Goal: Task Accomplishment & Management: Complete application form

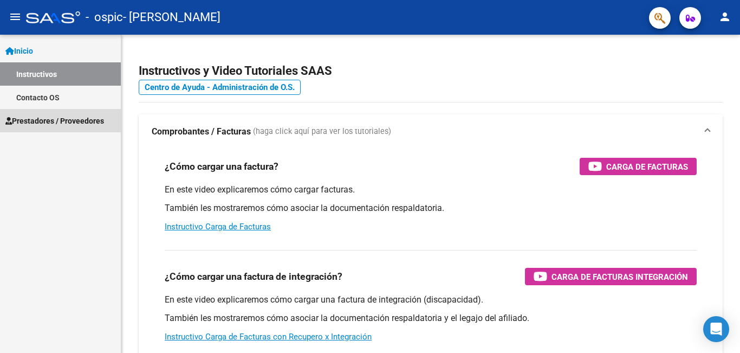
click at [49, 115] on span "Prestadores / Proveedores" at bounding box center [54, 121] width 99 height 12
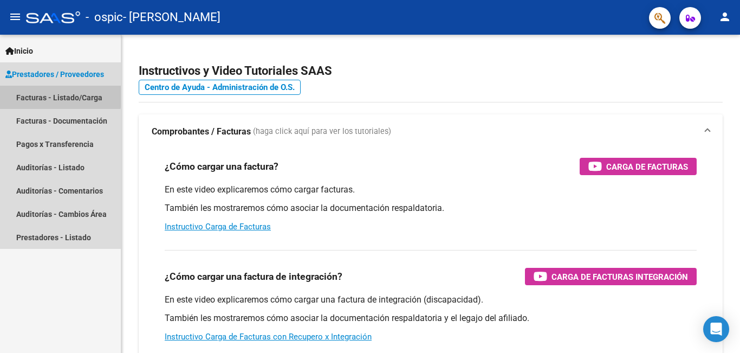
click at [58, 96] on link "Facturas - Listado/Carga" at bounding box center [60, 97] width 121 height 23
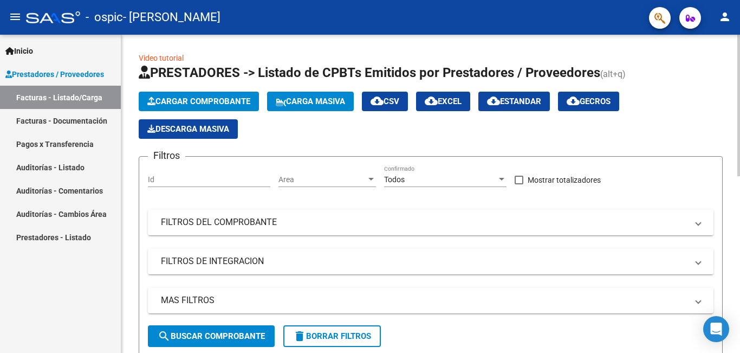
click at [245, 101] on span "Cargar Comprobante" at bounding box center [198, 101] width 103 height 10
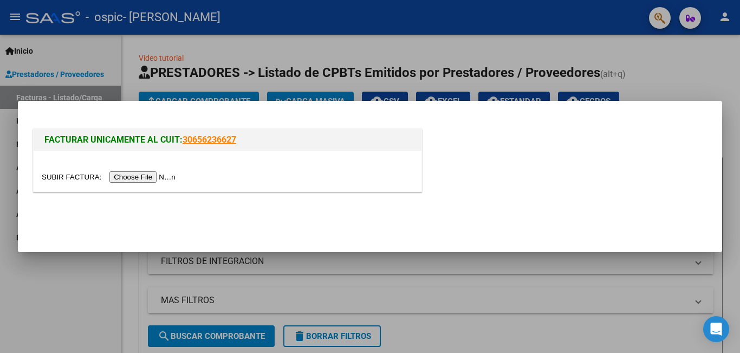
click at [158, 177] on input "file" at bounding box center [110, 176] width 137 height 11
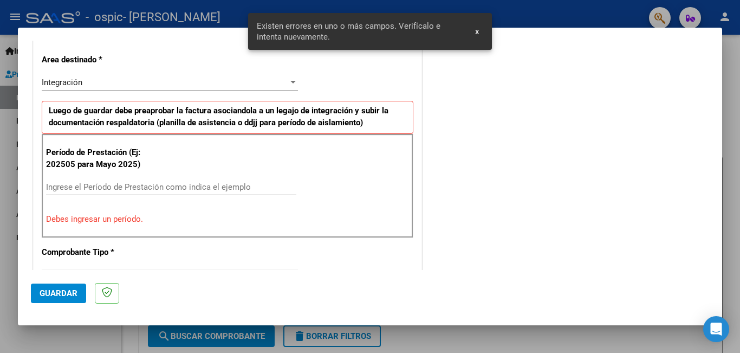
scroll to position [263, 0]
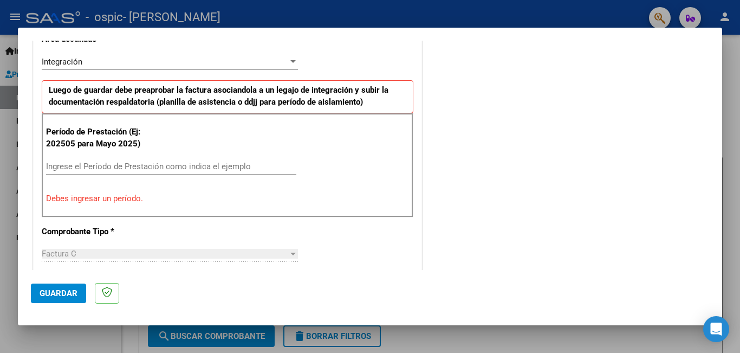
click at [113, 165] on input "Ingrese el Período de Prestación como indica el ejemplo" at bounding box center [171, 166] width 250 height 10
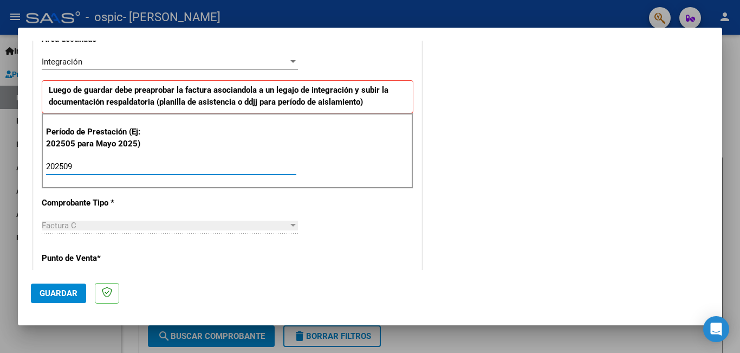
type input "202509"
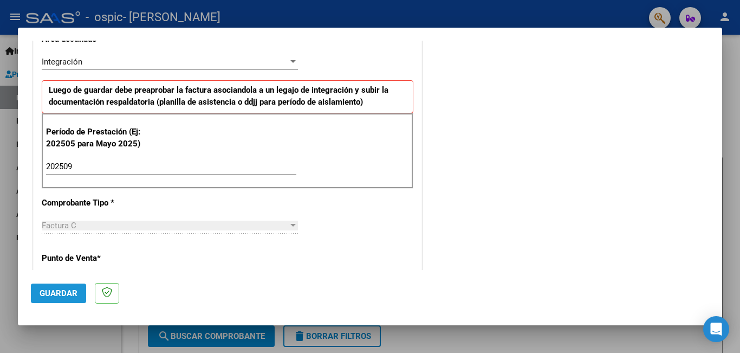
click at [53, 290] on span "Guardar" at bounding box center [59, 293] width 38 height 10
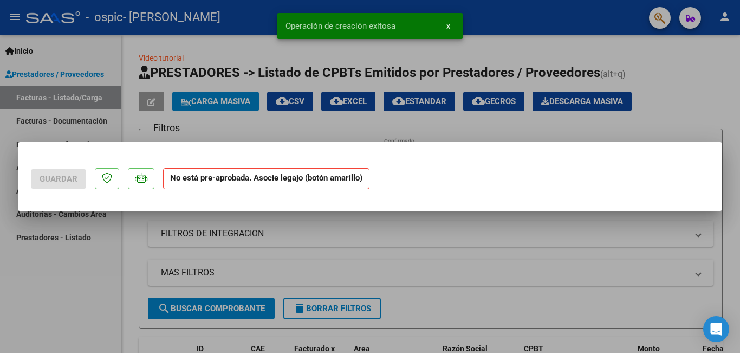
scroll to position [0, 0]
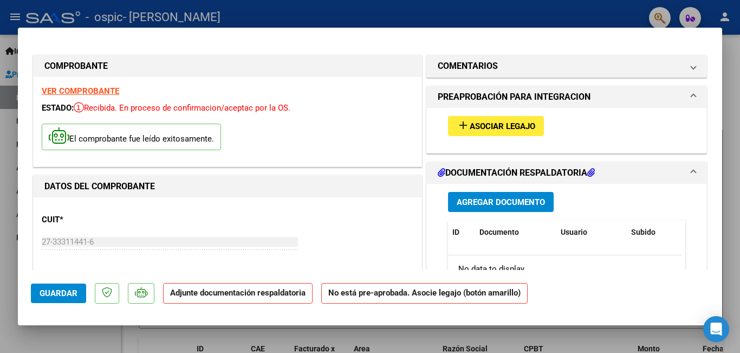
click at [515, 127] on span "Asociar Legajo" at bounding box center [503, 126] width 66 height 10
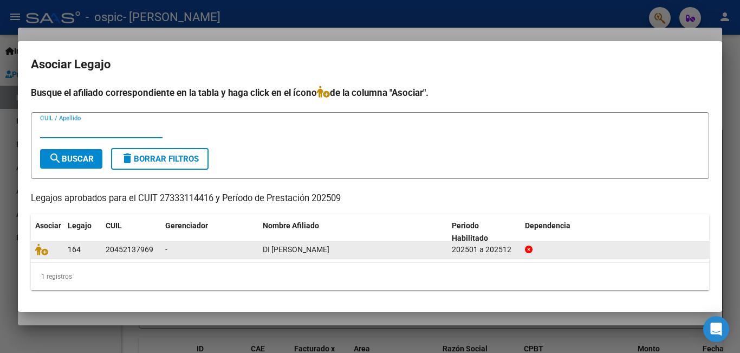
click at [525, 250] on icon at bounding box center [529, 249] width 8 height 8
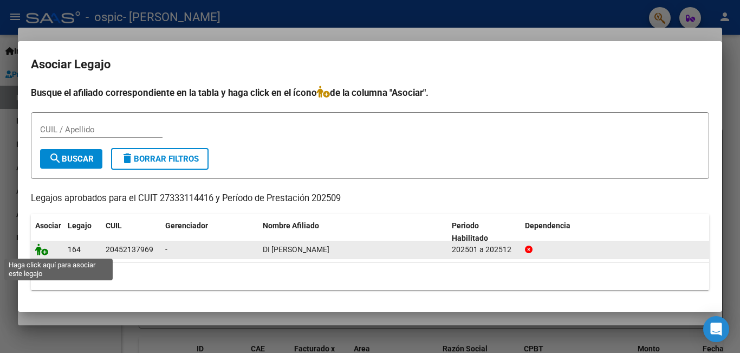
click at [40, 249] on icon at bounding box center [41, 249] width 13 height 12
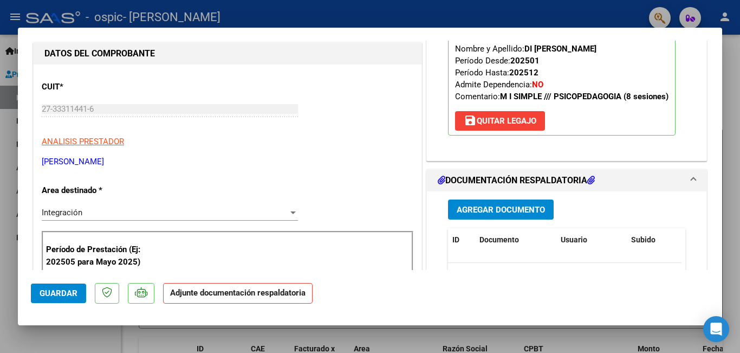
scroll to position [240, 0]
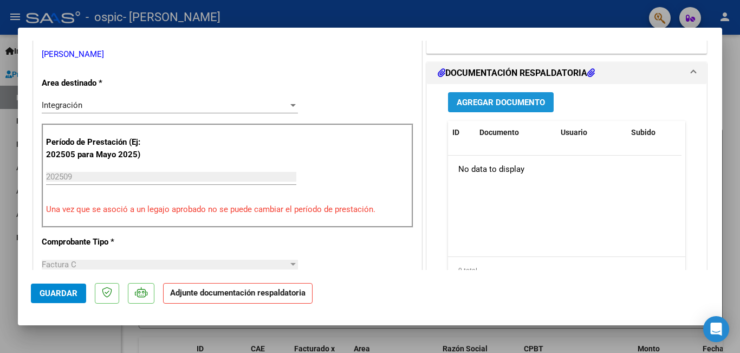
click at [515, 100] on span "Agregar Documento" at bounding box center [501, 102] width 88 height 10
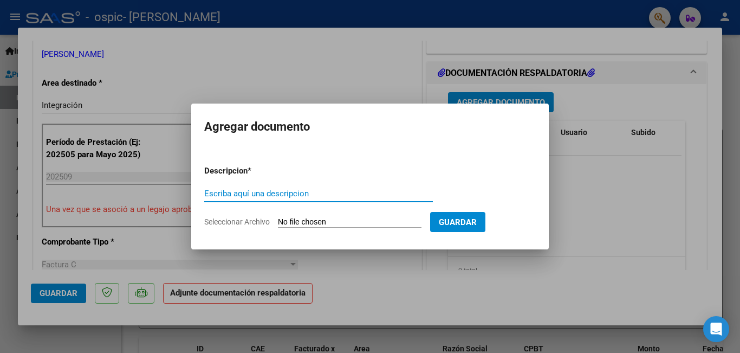
click at [298, 198] on input "Escriba aquí una descripcion" at bounding box center [318, 193] width 229 height 10
type input "Planilla de asistencia Sep"
click at [321, 222] on input "Seleccionar Archivo" at bounding box center [350, 222] width 144 height 10
type input "C:\fakepath\Planilla de asistencia.pdf"
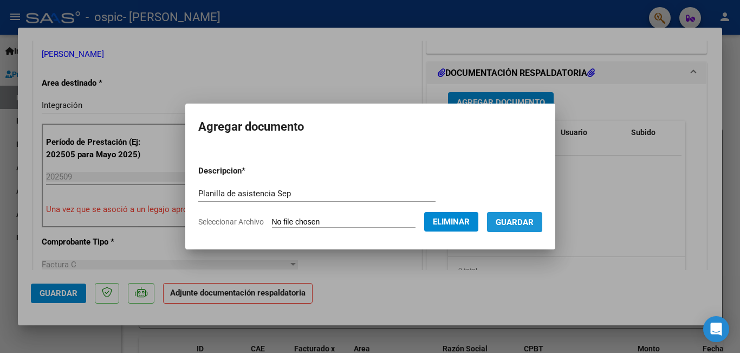
click at [524, 219] on span "Guardar" at bounding box center [515, 222] width 38 height 10
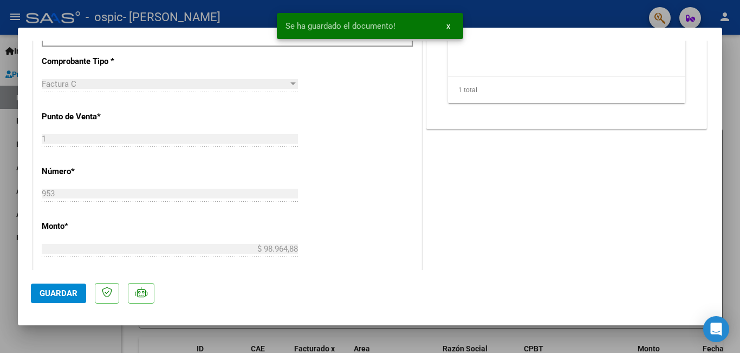
scroll to position [561, 0]
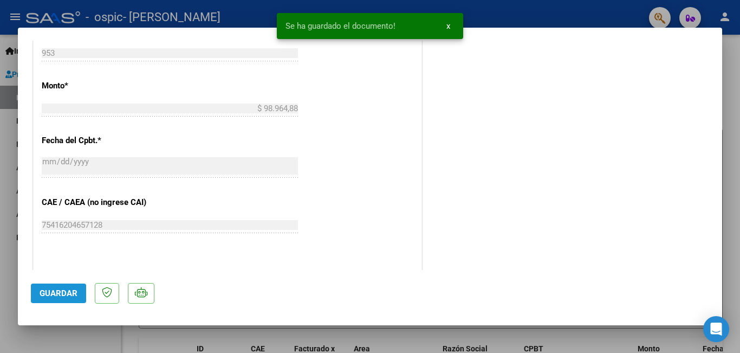
click at [68, 292] on span "Guardar" at bounding box center [59, 293] width 38 height 10
